Goal: Information Seeking & Learning: Learn about a topic

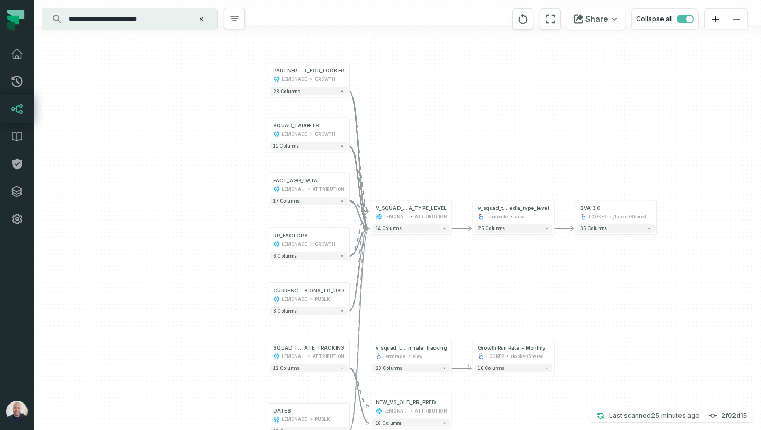
drag, startPoint x: 173, startPoint y: 129, endPoint x: 205, endPoint y: 134, distance: 32.1
click at [202, 241] on div "+ NEW_VS_OLD_RR_PRED LEMONADE ATTRIBUTION 16 columns SQUAD_TARGETS_RUN_R ATE_TR…" at bounding box center [397, 215] width 727 height 430
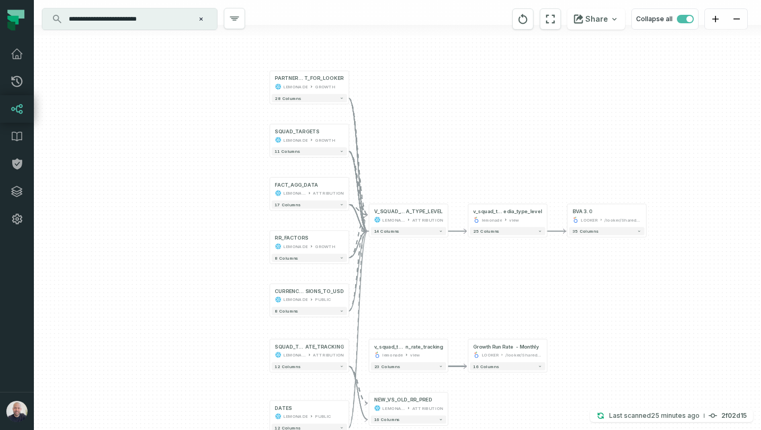
click at [197, 18] on button "Clear search query" at bounding box center [201, 19] width 11 height 11
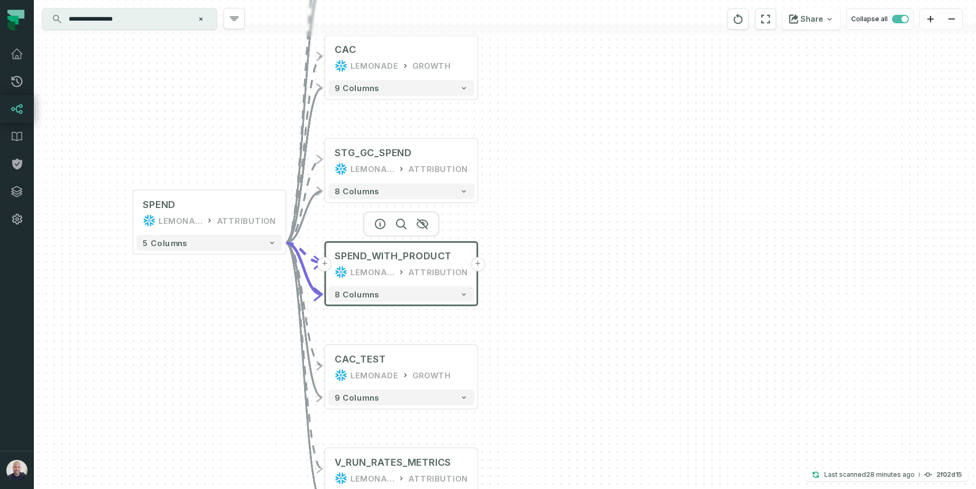
click at [198, 20] on icon "Clear search query" at bounding box center [201, 19] width 6 height 6
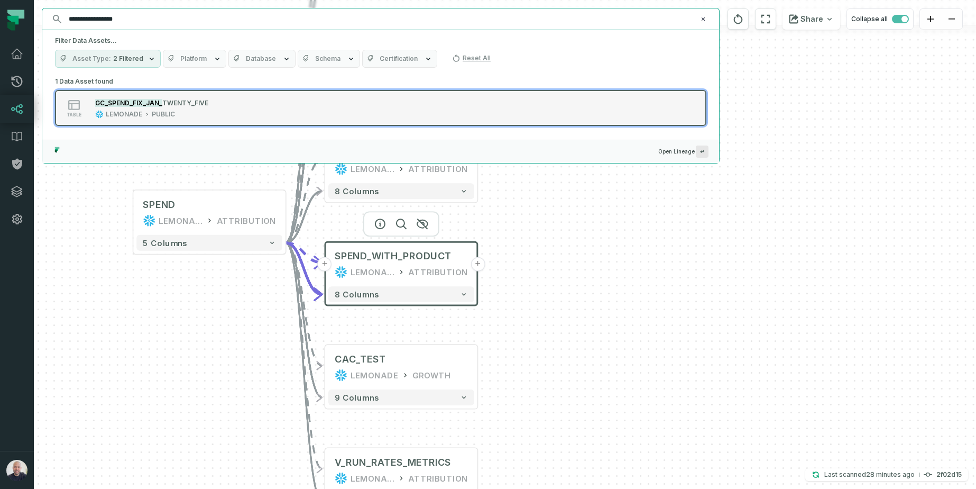
type input "**********"
click at [141, 117] on div "LEMONADE" at bounding box center [124, 114] width 36 height 8
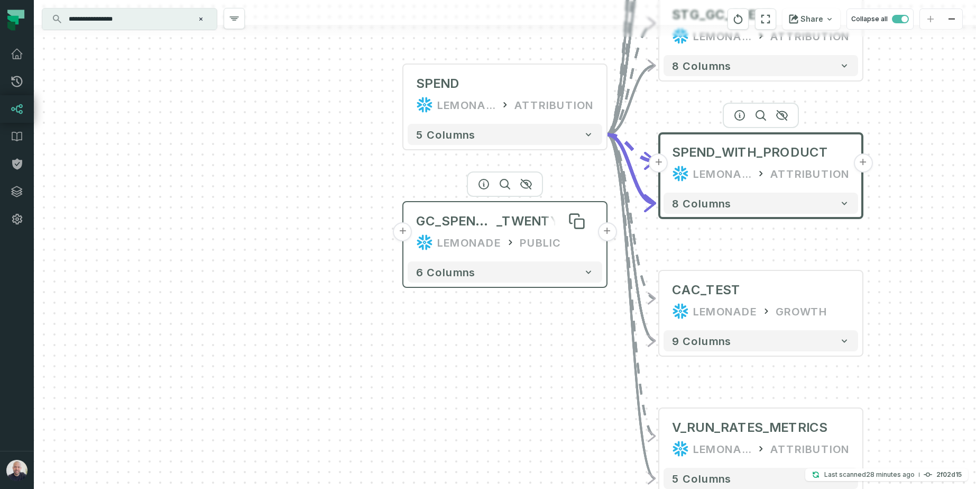
click at [536, 228] on span "_TWENTY_FIVE" at bounding box center [545, 221] width 97 height 17
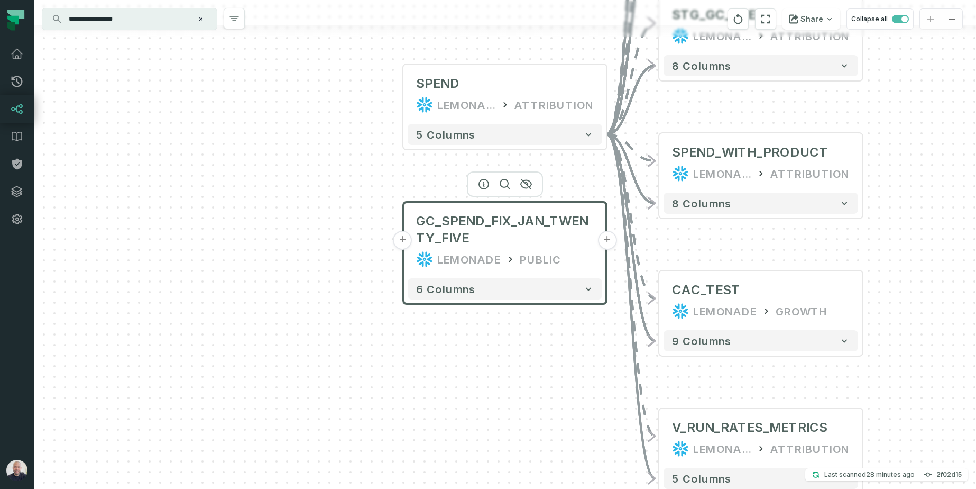
click at [402, 243] on button "+" at bounding box center [403, 240] width 19 height 19
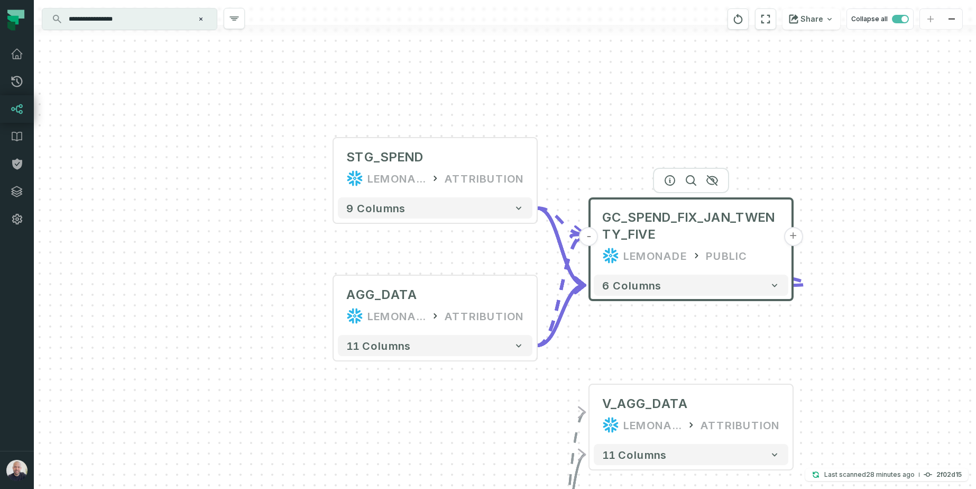
drag, startPoint x: 726, startPoint y: 113, endPoint x: 585, endPoint y: 135, distance: 143.0
click at [630, 90] on div "+ STG_SPEND LEMONADE_DWH ATTRIBUTION + 9 columns AGG_DATA LEMONADE ATTRIBUTION …" at bounding box center [505, 244] width 943 height 489
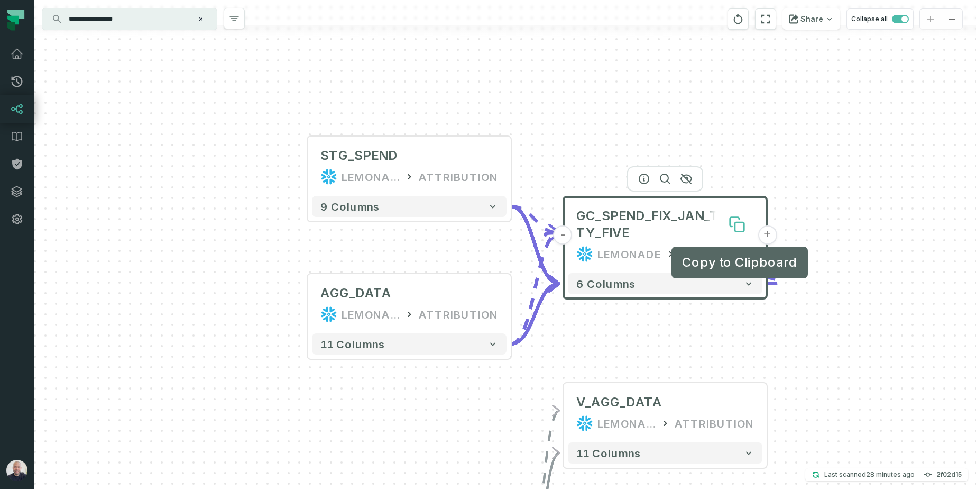
click at [737, 229] on icon at bounding box center [739, 226] width 9 height 9
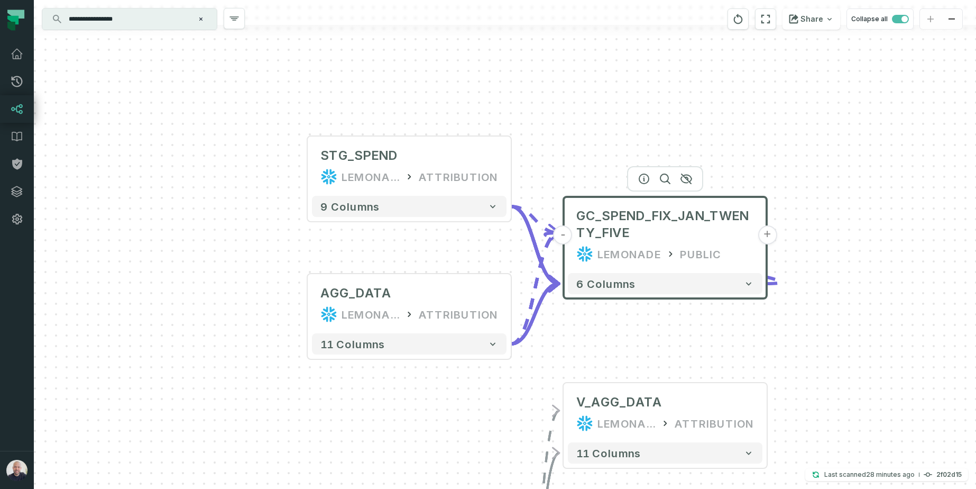
click at [772, 232] on button "+" at bounding box center [767, 234] width 19 height 19
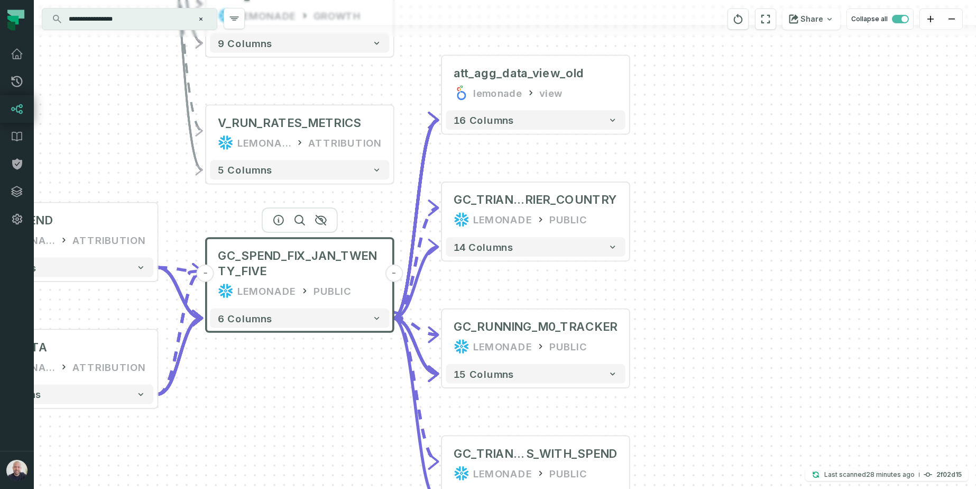
drag, startPoint x: 725, startPoint y: 217, endPoint x: 865, endPoint y: 202, distance: 141.5
click at [887, 194] on div "+ att_agg_data_view_old lemonade view + 16 columns + GC_TRIANGLES_THRESHOLDS_SP…" at bounding box center [505, 244] width 943 height 489
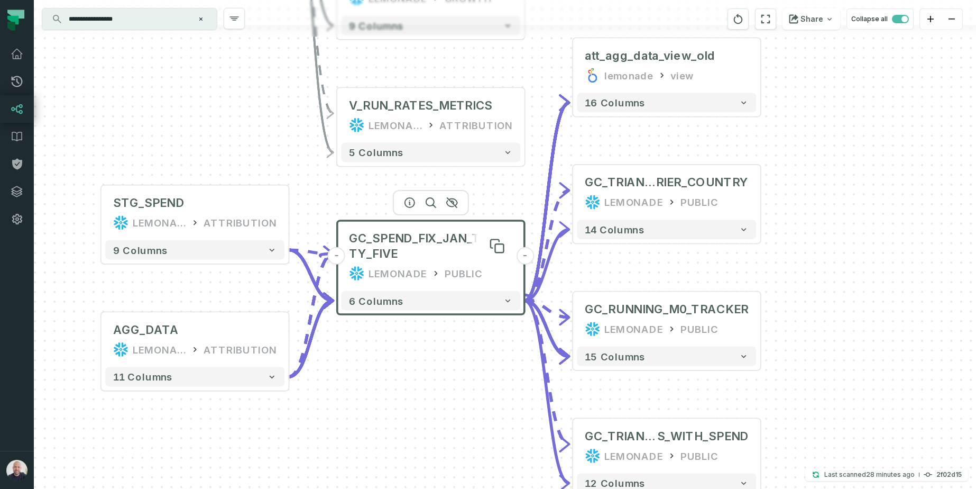
click at [427, 250] on span "GC_SPEND_FIX_JAN_TWENTY_FIVE" at bounding box center [431, 245] width 164 height 31
click at [494, 248] on icon at bounding box center [496, 245] width 15 height 15
click at [748, 21] on button "reset" at bounding box center [738, 18] width 21 height 21
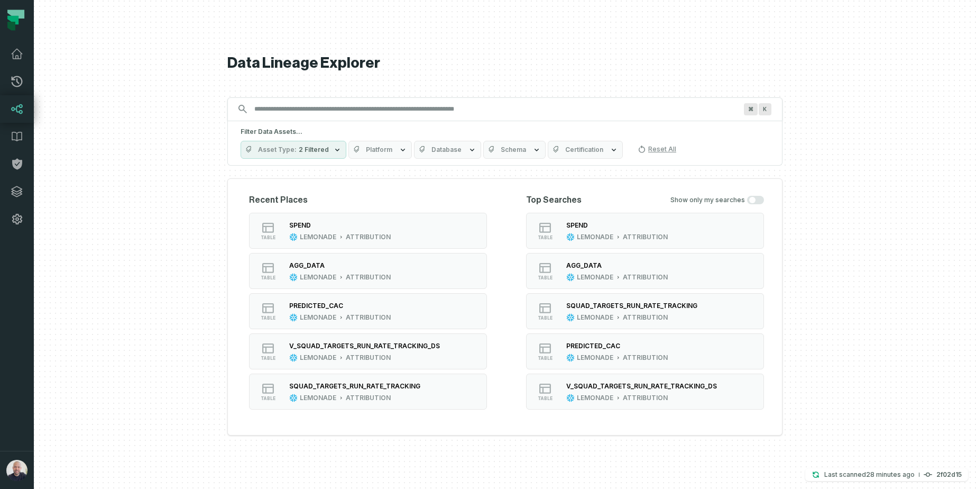
type input "**********"
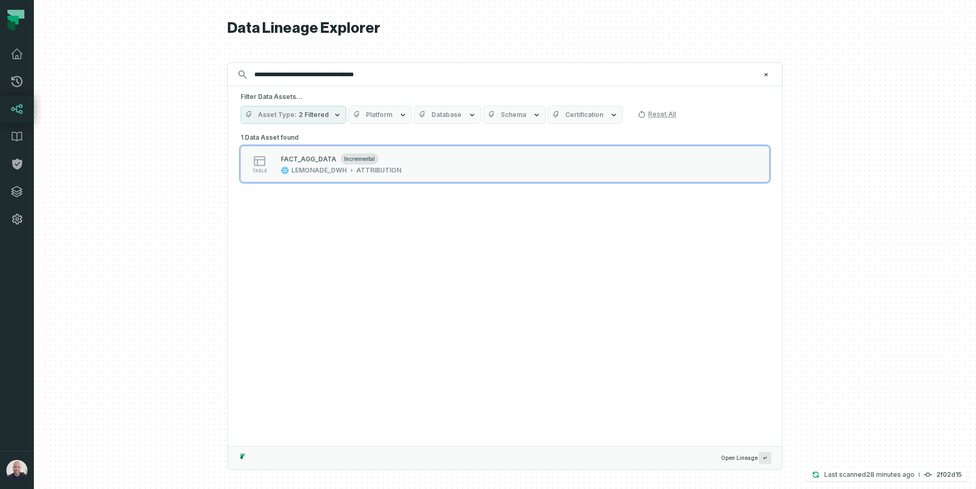
click at [351, 79] on input "**********" at bounding box center [504, 74] width 512 height 17
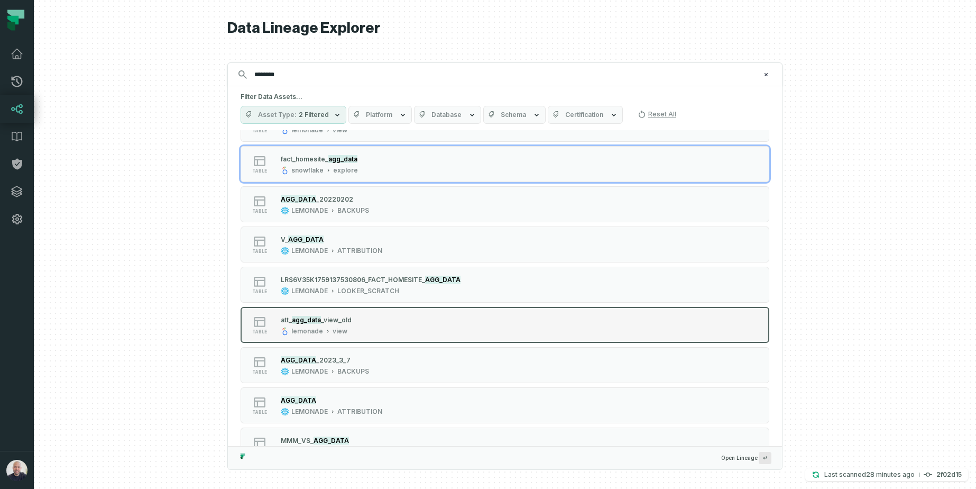
scroll to position [715, 0]
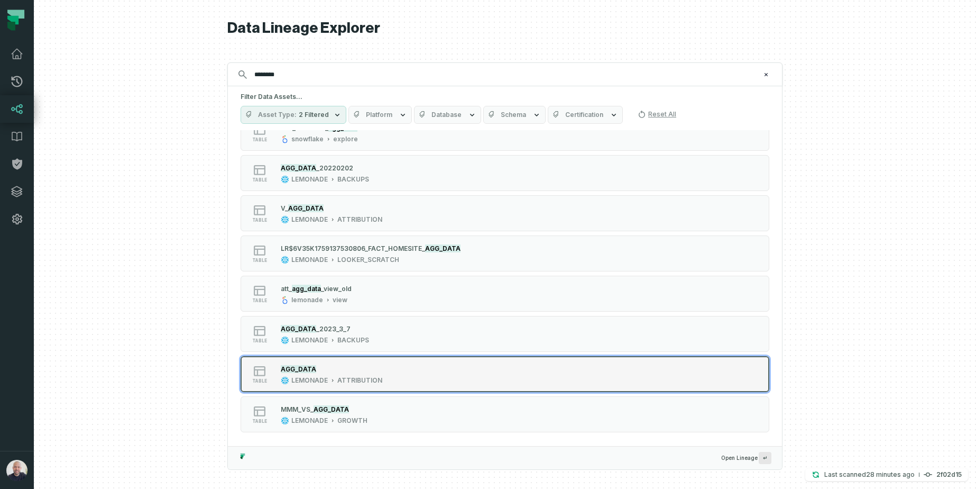
type input "********"
click at [351, 372] on div "AGG_DATA" at bounding box center [332, 368] width 102 height 11
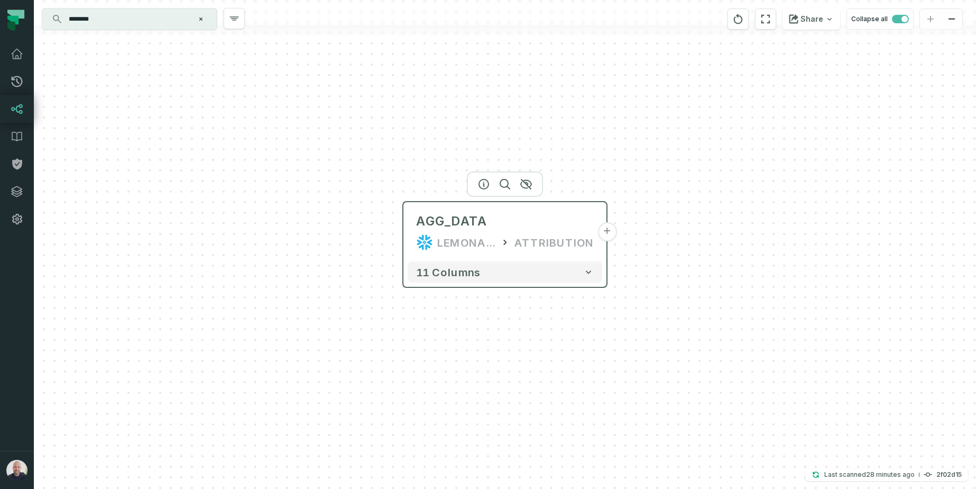
click at [607, 230] on button "+" at bounding box center [607, 231] width 19 height 19
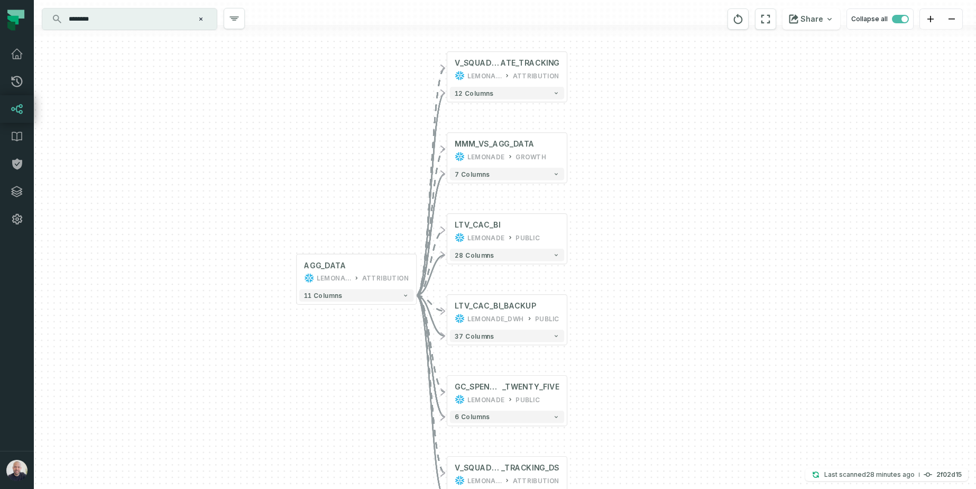
drag, startPoint x: 600, startPoint y: 422, endPoint x: 597, endPoint y: 346, distance: 75.2
click at [610, 346] on div "+ V_SQUAD_TARGETS_RUN_R ATE_TRACKING LEMONADE ATTRIBUTION + 12 columns + MMM_VS…" at bounding box center [505, 244] width 943 height 489
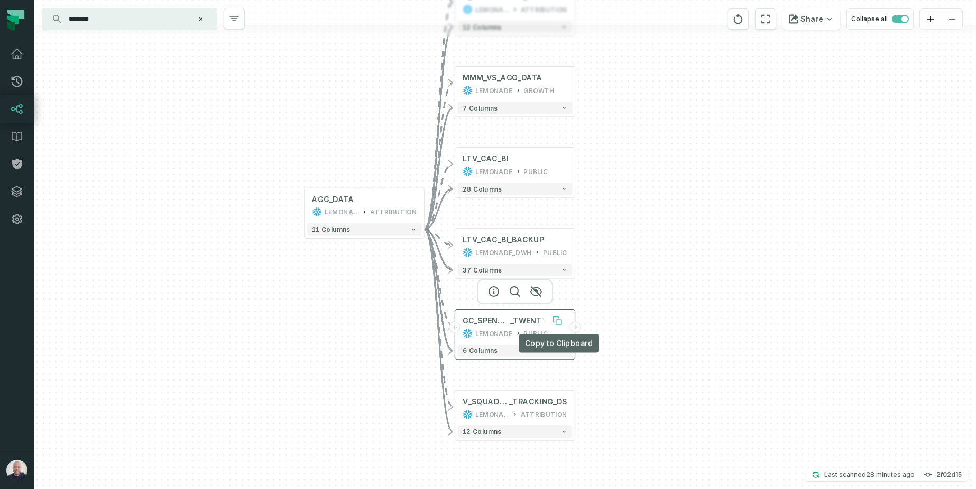
click at [559, 322] on icon at bounding box center [558, 322] width 5 height 5
click at [198, 22] on button "Clear search query" at bounding box center [201, 19] width 11 height 11
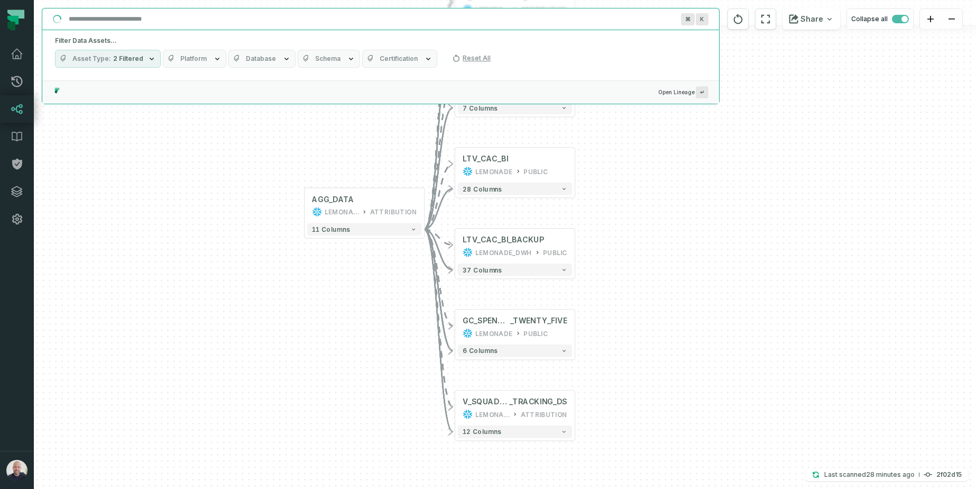
paste input "**********"
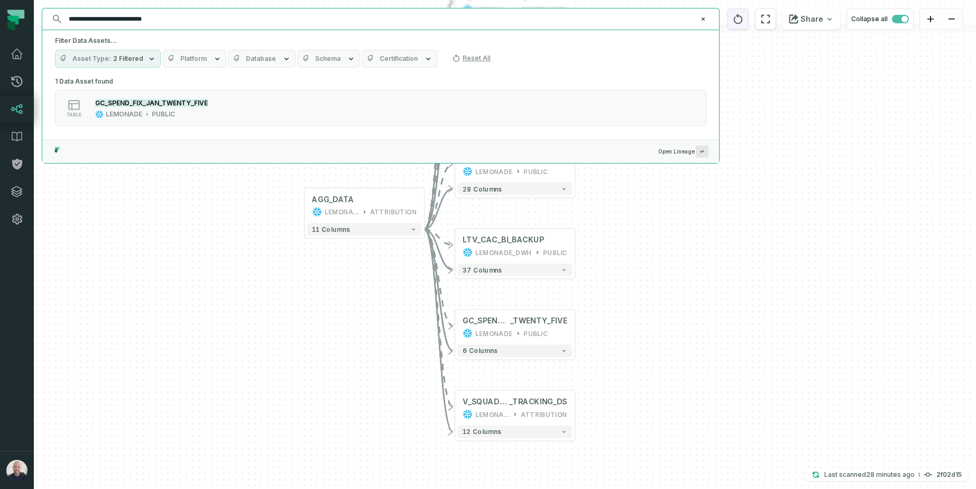
type input "**********"
click at [748, 25] on button "reset" at bounding box center [738, 18] width 21 height 21
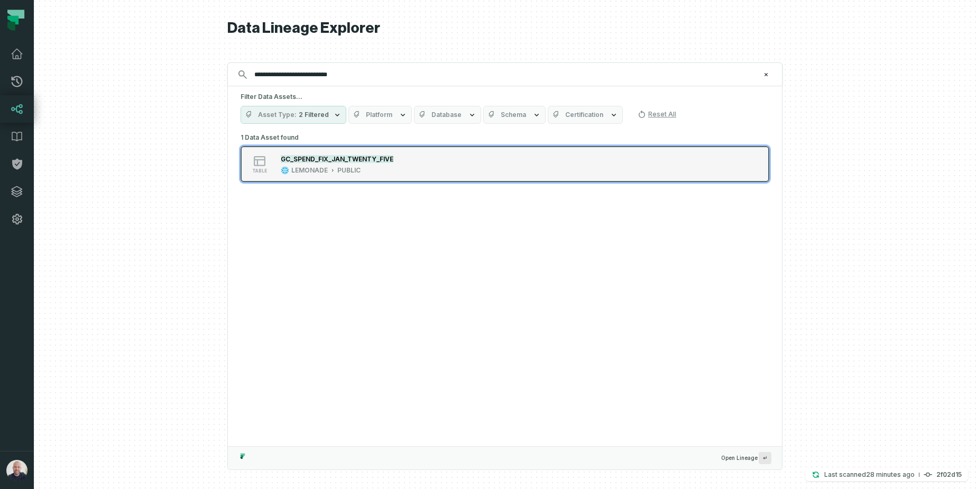
type input "**********"
click at [344, 174] on div "PUBLIC" at bounding box center [348, 170] width 23 height 8
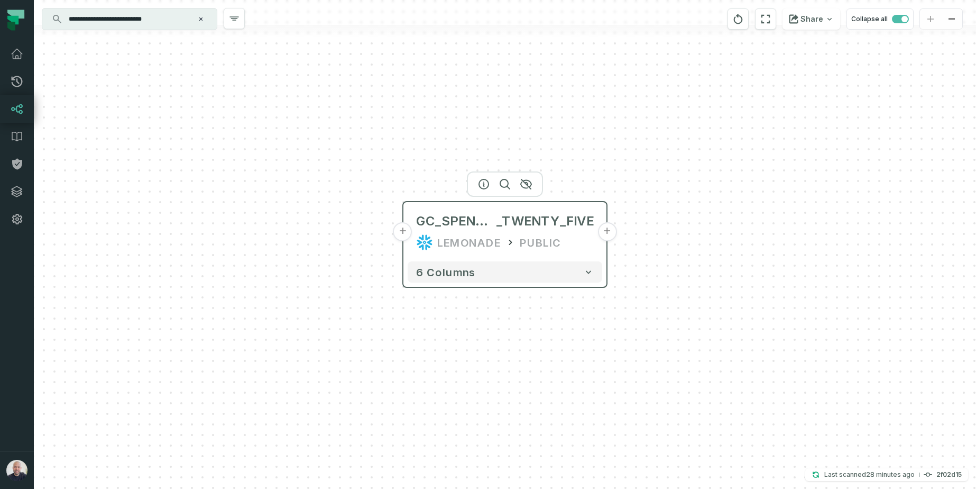
click at [604, 232] on button "+" at bounding box center [607, 231] width 19 height 19
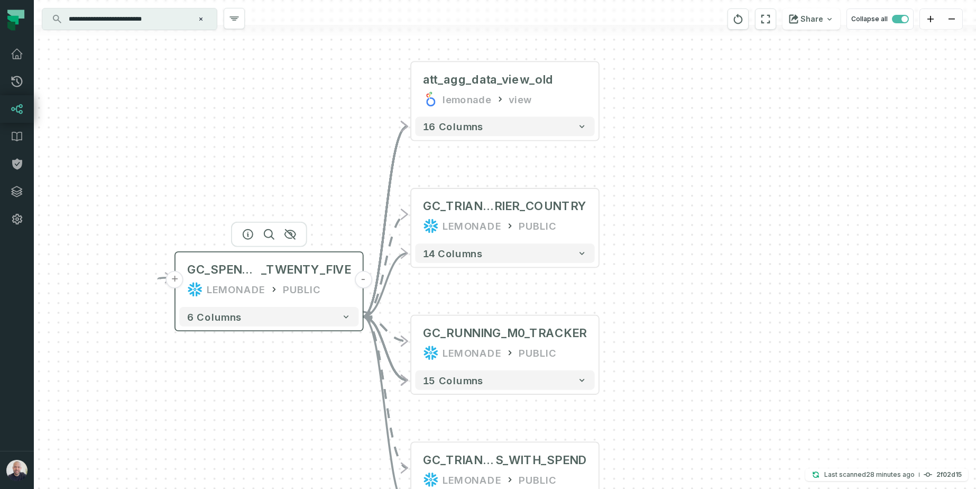
click at [174, 282] on button "+" at bounding box center [174, 279] width 17 height 17
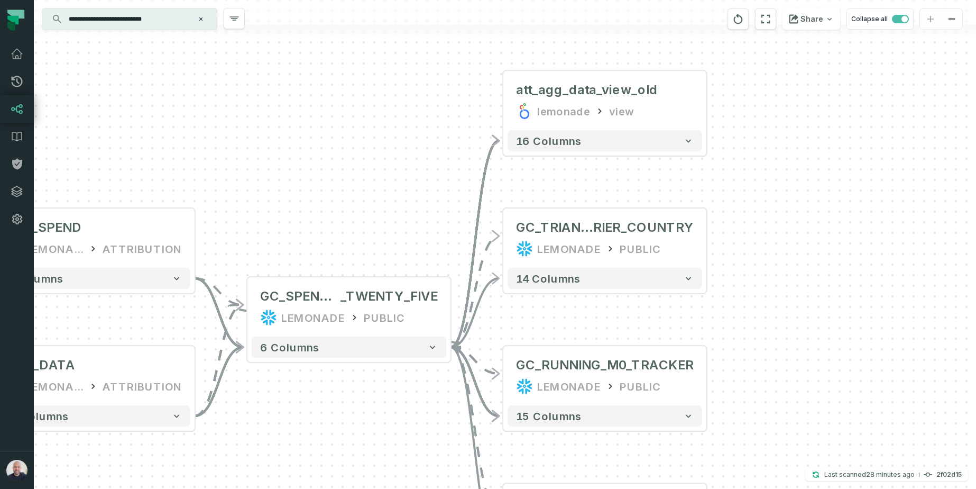
drag, startPoint x: 687, startPoint y: 133, endPoint x: 275, endPoint y: 182, distance: 415.1
click at [275, 182] on div "+ STG_SPEND LEMONADE_DWH ATTRIBUTION + 9 columns AGG_DATA LEMONADE ATTRIBUTION …" at bounding box center [505, 244] width 943 height 489
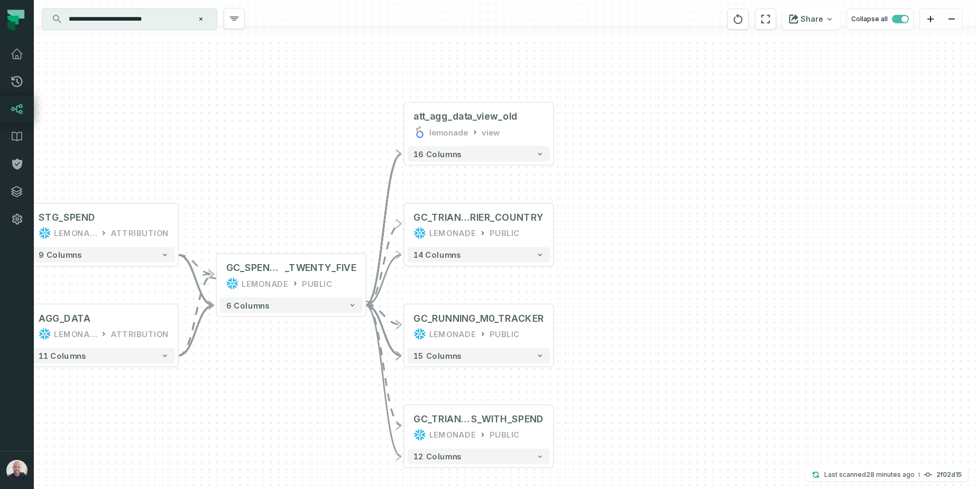
drag, startPoint x: 758, startPoint y: 258, endPoint x: 717, endPoint y: 258, distance: 41.3
click at [717, 258] on div "+ STG_SPEND LEMONADE_DWH ATTRIBUTION + 9 columns AGG_DATA LEMONADE ATTRIBUTION …" at bounding box center [505, 244] width 943 height 489
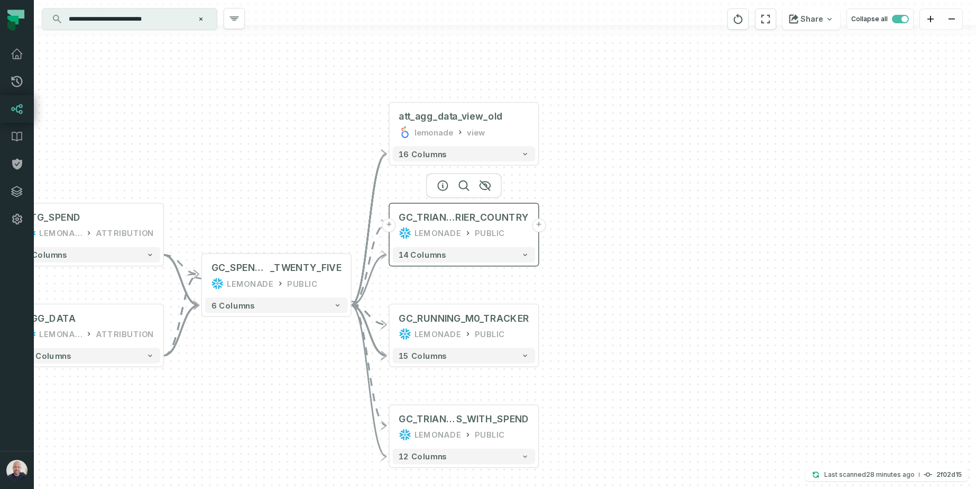
click at [498, 227] on div "PUBLIC" at bounding box center [490, 233] width 30 height 12
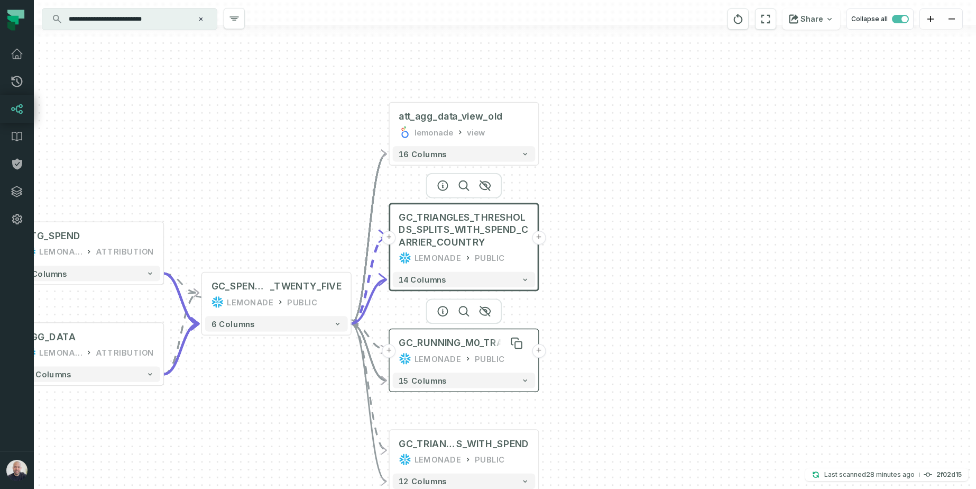
click at [493, 342] on div "GC_RUNNING_M0_TRACKER" at bounding box center [464, 343] width 130 height 12
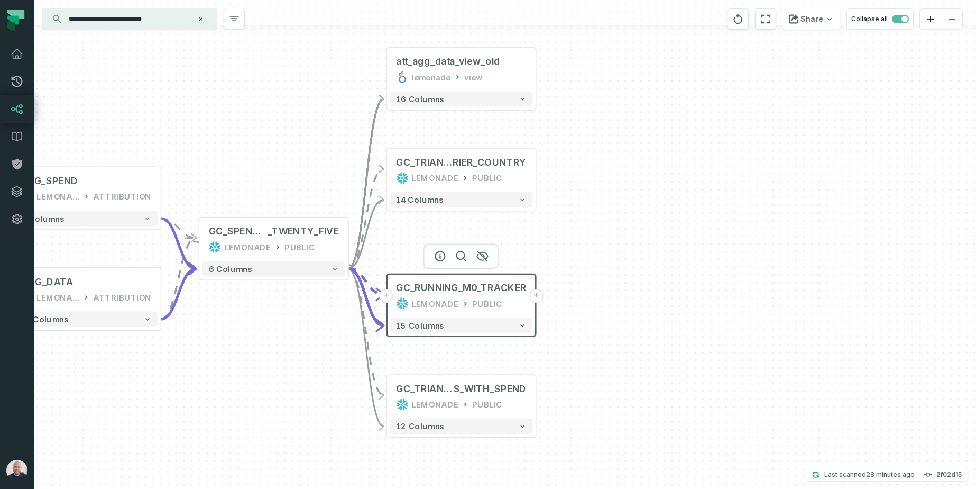
drag, startPoint x: 640, startPoint y: 354, endPoint x: 509, endPoint y: 350, distance: 130.7
click at [637, 298] on div "+ STG_SPEND LEMONADE_DWH ATTRIBUTION + 9 columns AGG_DATA LEMONADE ATTRIBUTION …" at bounding box center [505, 244] width 943 height 489
click at [472, 397] on div "GC_TRIANGLES_THRESHOLDS_SPLIT S_WITH_SPEND LEMONADE PUBLIC" at bounding box center [461, 396] width 143 height 37
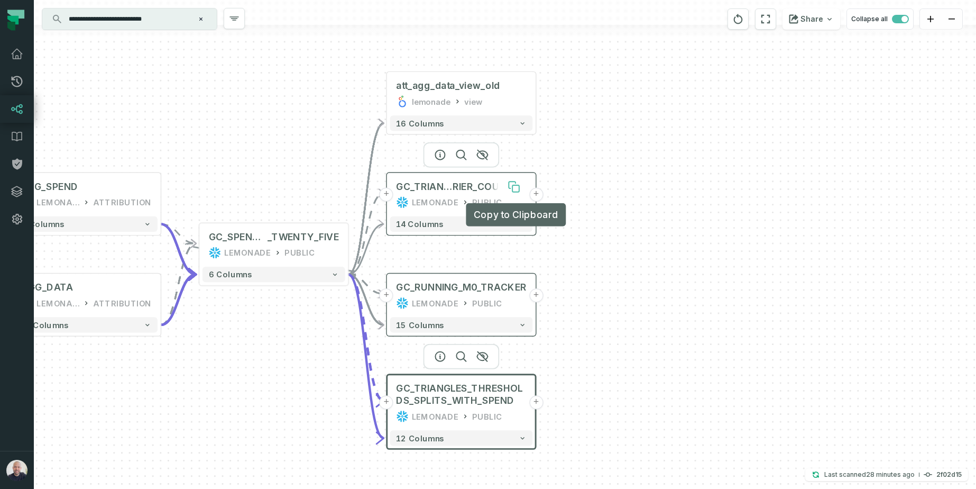
click at [511, 188] on icon at bounding box center [514, 186] width 12 height 12
